Goal: Information Seeking & Learning: Learn about a topic

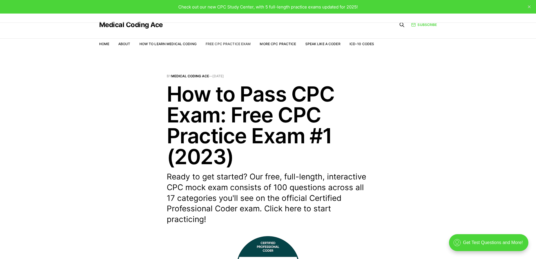
click at [225, 43] on link "Free CPC Practice Exam" at bounding box center [228, 44] width 45 height 4
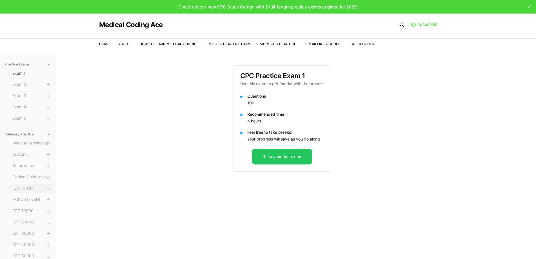
click at [27, 188] on span "ICD-10-CM" at bounding box center [31, 188] width 39 height 6
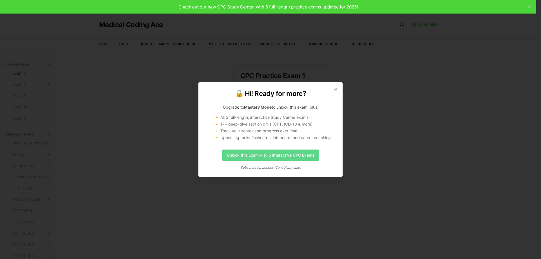
click at [292, 155] on link "Unlock this Exam + all 5 interactive CPC Exams" at bounding box center [270, 154] width 97 height 11
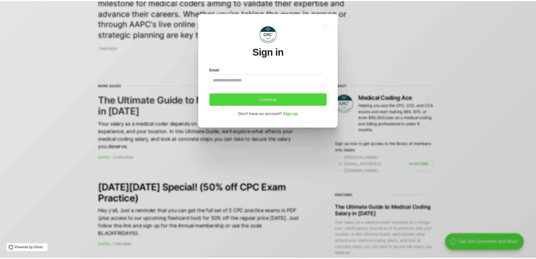
scroll to position [154, 0]
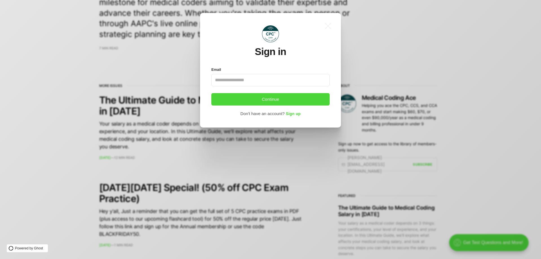
click at [342, 167] on div ".a{fill:none;stroke:currentColor;stroke-linecap:round;stroke-linejoin:round;str…" at bounding box center [275, 129] width 550 height 259
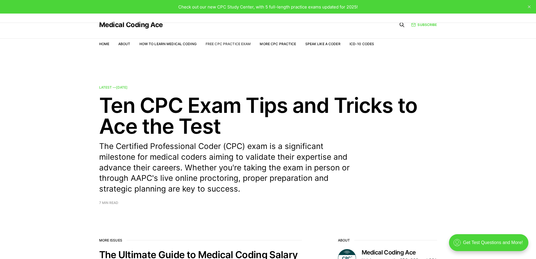
click at [234, 45] on link "Free CPC Practice Exam" at bounding box center [228, 44] width 45 height 4
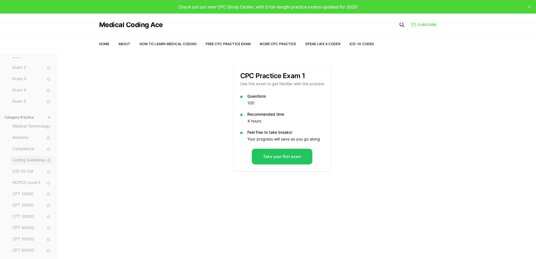
scroll to position [36, 0]
click at [23, 153] on span "ICD-10-CM" at bounding box center [31, 153] width 39 height 6
drag, startPoint x: 286, startPoint y: 187, endPoint x: 295, endPoint y: 175, distance: 15.1
click at [225, 44] on link "Free CPC Practice Exam" at bounding box center [228, 44] width 45 height 4
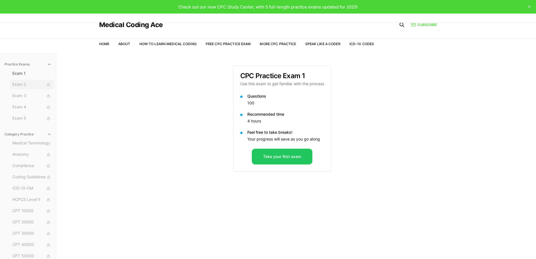
click at [34, 88] on button "Exam 2" at bounding box center [32, 84] width 44 height 9
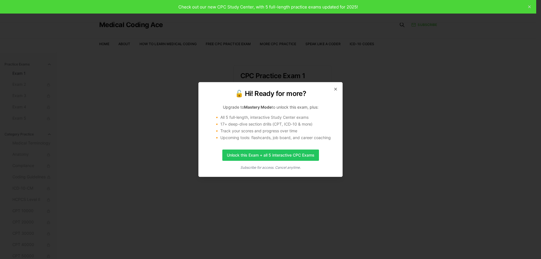
click at [332, 87] on div "🔓 Hi! Ready for more? Upgrade to Mastery Mode to unlock this exam, plus: 🔸 All …" at bounding box center [270, 129] width 144 height 95
click at [336, 92] on div "🔓 Hi! Ready for more? Upgrade to Mastery Mode to unlock this exam, plus: 🔸 All …" at bounding box center [270, 129] width 144 height 95
click at [337, 93] on div "🔓 Hi! Ready for more? Upgrade to Mastery Mode to unlock this exam, plus: 🔸 All …" at bounding box center [270, 129] width 144 height 95
click at [341, 95] on div "🔓 Hi! Ready for more? Upgrade to Mastery Mode to unlock this exam, plus: 🔸 All …" at bounding box center [270, 129] width 144 height 95
click at [335, 89] on icon "button" at bounding box center [335, 89] width 5 height 5
